Goal: Task Accomplishment & Management: Manage account settings

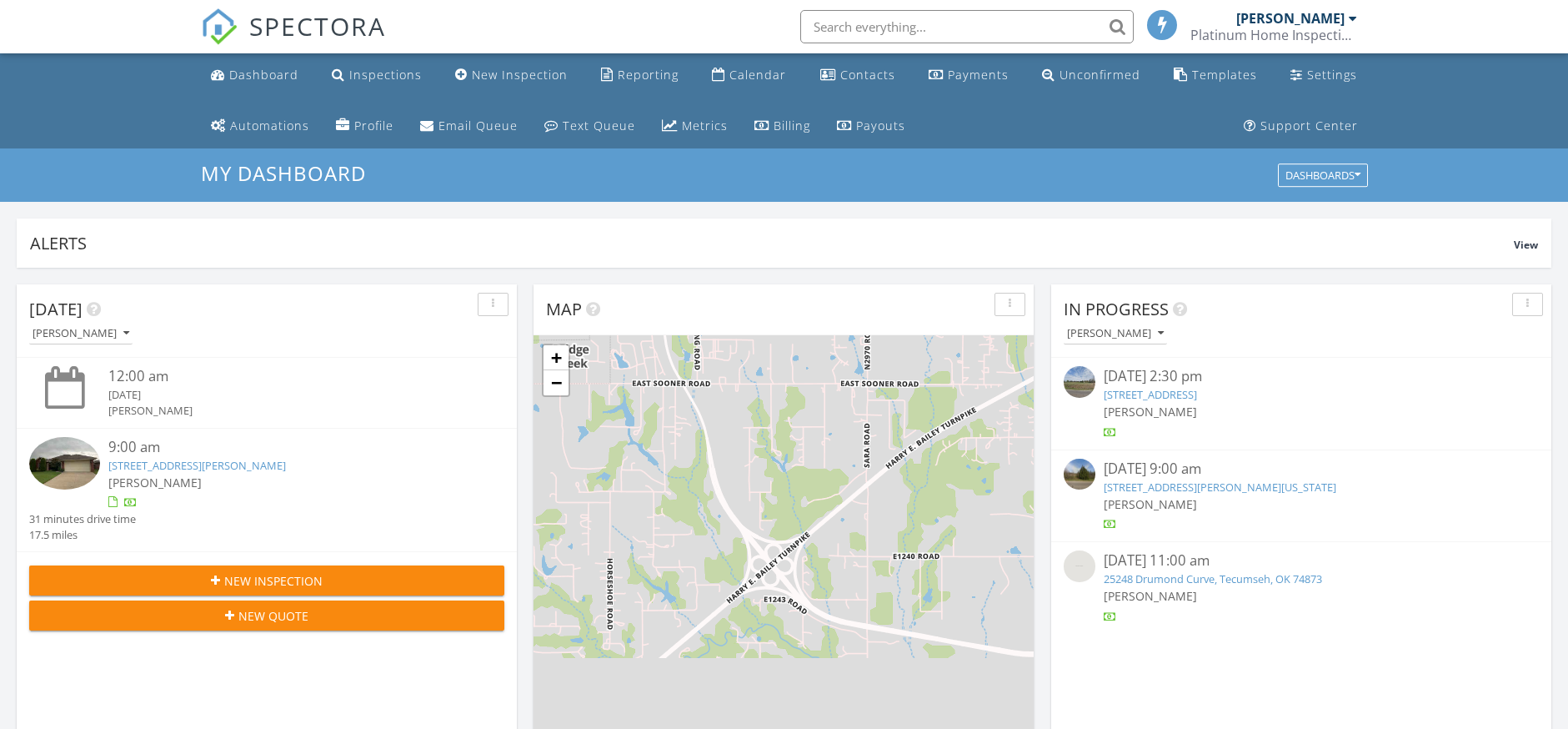
click at [967, 74] on div "Payments" at bounding box center [978, 75] width 61 height 16
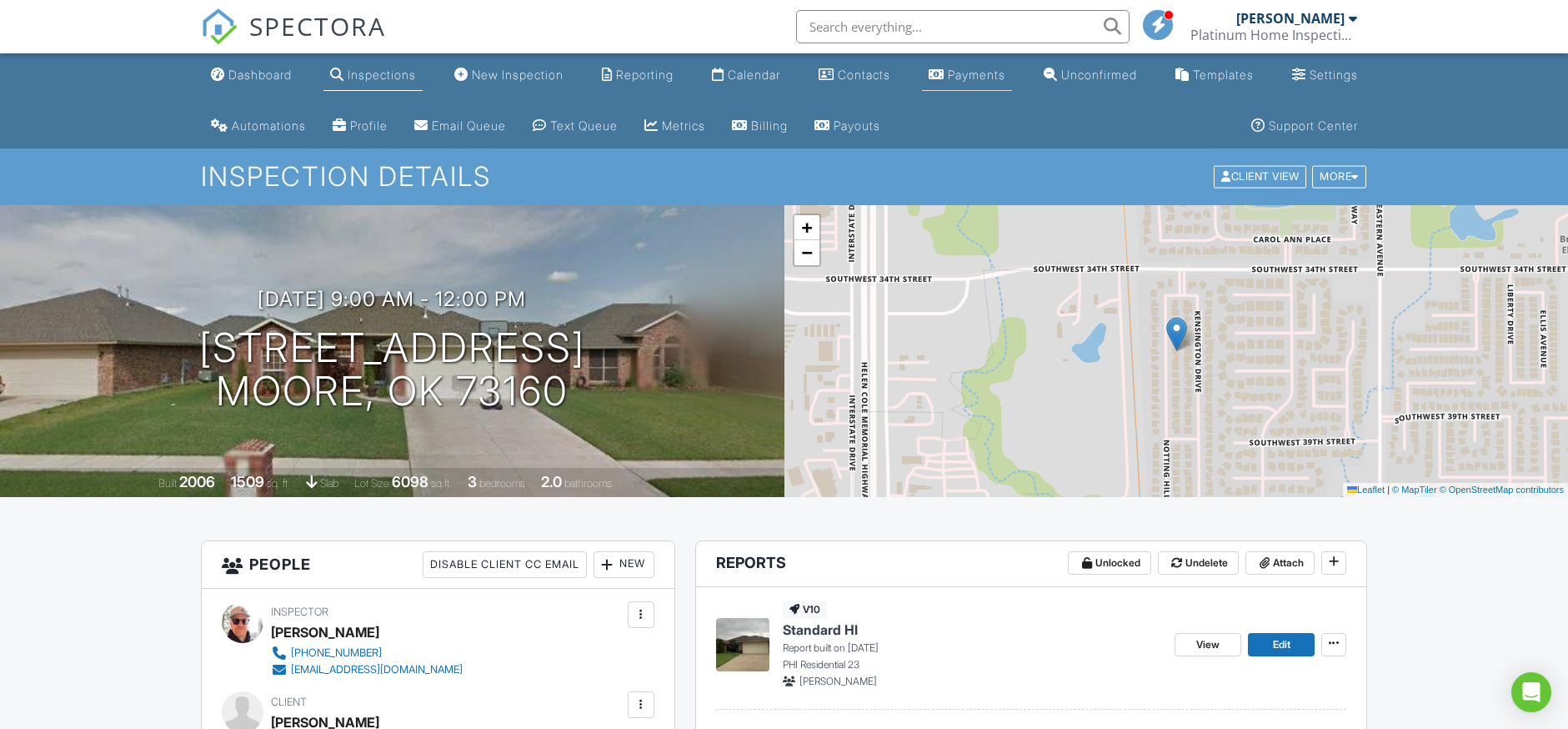
click at [983, 74] on div "Payments" at bounding box center [976, 74] width 58 height 14
